Goal: Information Seeking & Learning: Find contact information

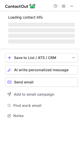
scroll to position [2, 2]
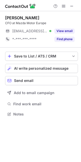
click at [65, 42] on button "Find phone" at bounding box center [64, 39] width 20 height 5
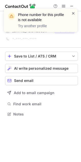
click at [71, 14] on span at bounding box center [73, 13] width 4 height 5
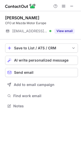
scroll to position [102, 81]
click at [71, 8] on span at bounding box center [72, 6] width 4 height 4
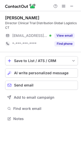
scroll to position [115, 81]
click at [73, 6] on span at bounding box center [72, 6] width 4 height 4
